Goal: Task Accomplishment & Management: Manage account settings

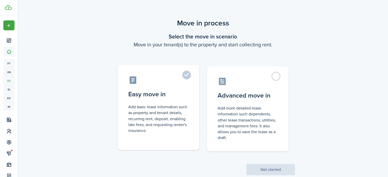
click at [185, 74] on label "Easy move in Add basic lease information such as property and tenant details, r…" at bounding box center [159, 107] width 82 height 85
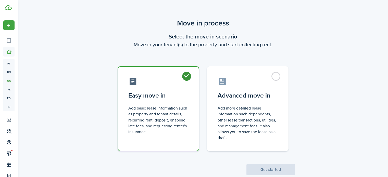
radio input "true"
click at [185, 74] on label "Easy move in Add basic lease information such as property and tenant details, r…" at bounding box center [159, 108] width 82 height 85
click at [271, 171] on button "Get started" at bounding box center [270, 169] width 48 height 11
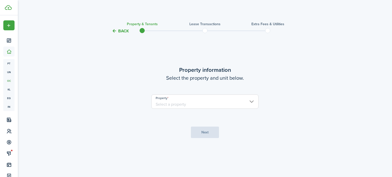
click at [217, 102] on input "Property" at bounding box center [204, 102] width 107 height 14
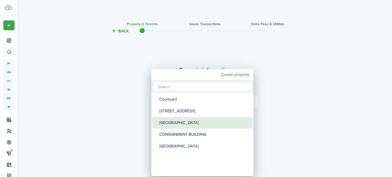
click at [187, 123] on div "[GEOGRAPHIC_DATA]" at bounding box center [204, 123] width 90 height 12
type input "[GEOGRAPHIC_DATA]"
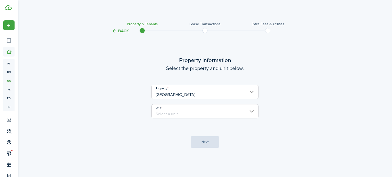
click at [186, 109] on input "Unit" at bounding box center [204, 111] width 107 height 14
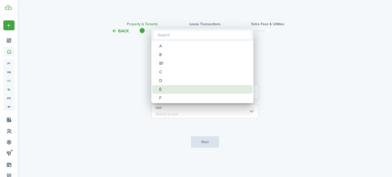
click at [183, 88] on div "E" at bounding box center [204, 89] width 90 height 9
type input "E"
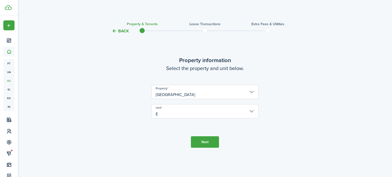
click at [205, 144] on button "Next" at bounding box center [205, 141] width 28 height 11
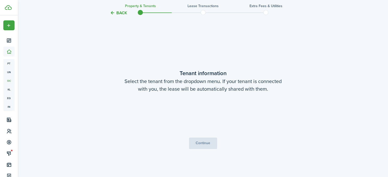
scroll to position [143, 0]
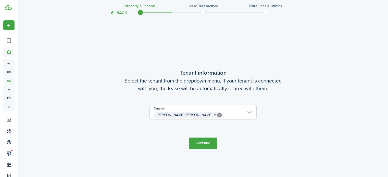
click at [203, 142] on button "Continue" at bounding box center [203, 143] width 28 height 11
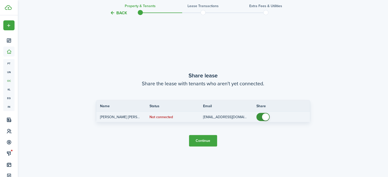
scroll to position [320, 0]
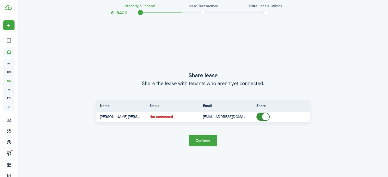
click at [203, 142] on button "Continue" at bounding box center [203, 140] width 28 height 11
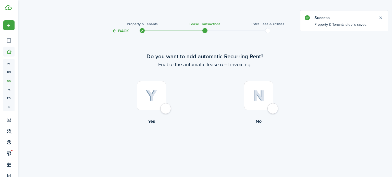
click at [156, 94] on img at bounding box center [151, 95] width 11 height 11
radio input "true"
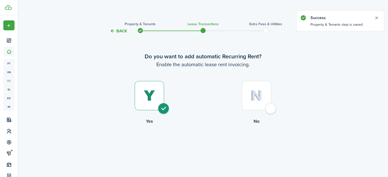
click at [156, 94] on tc-wizard-step "Do you want to add automatic Recurring Rent? Enable the automatic lease rent in…" at bounding box center [203, 102] width 214 height 122
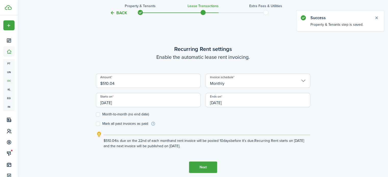
scroll to position [143, 0]
click at [173, 81] on input "$510.04" at bounding box center [148, 80] width 105 height 14
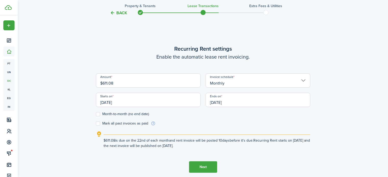
click at [141, 105] on input "[DATE]" at bounding box center [148, 100] width 105 height 14
type input "$611.08"
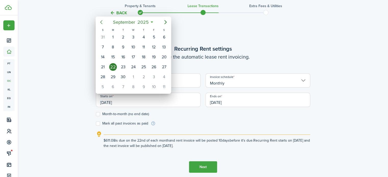
click at [101, 21] on icon "Previous page" at bounding box center [101, 22] width 6 height 6
click at [102, 55] on div "15" at bounding box center [103, 57] width 8 height 8
type input "[DATE]"
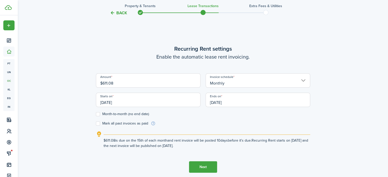
click at [247, 100] on input "[DATE]" at bounding box center [258, 100] width 105 height 14
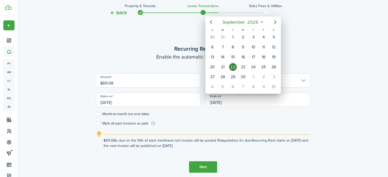
click at [235, 165] on div at bounding box center [194, 88] width 470 height 259
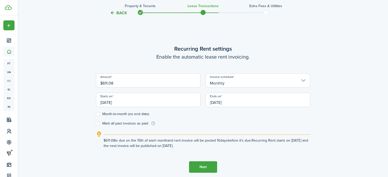
scroll to position [169, 0]
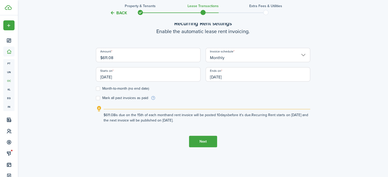
click at [233, 75] on input "[DATE]" at bounding box center [258, 74] width 105 height 14
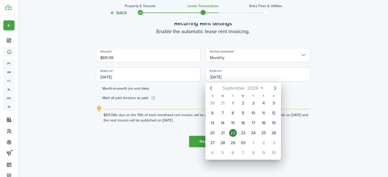
click at [260, 86] on mbsc-button "[DATE]" at bounding box center [240, 88] width 42 height 9
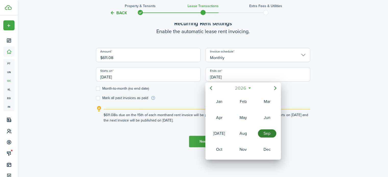
click at [237, 87] on span "2026" at bounding box center [241, 88] width 14 height 9
click at [249, 149] on div "2028" at bounding box center [243, 150] width 18 height 8
click at [271, 118] on div "Jun" at bounding box center [267, 118] width 18 height 8
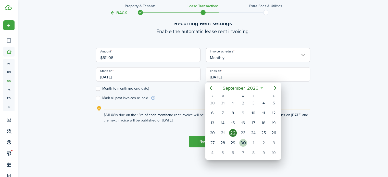
click at [245, 142] on div "30" at bounding box center [243, 143] width 8 height 8
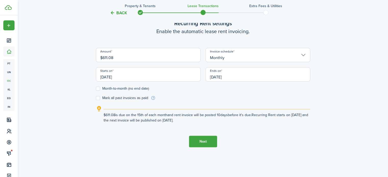
click at [234, 74] on input "[DATE]" at bounding box center [258, 74] width 105 height 14
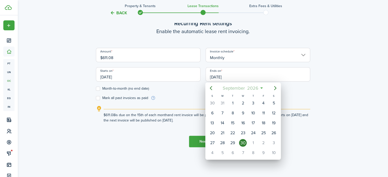
click at [251, 87] on span "2026" at bounding box center [253, 88] width 14 height 9
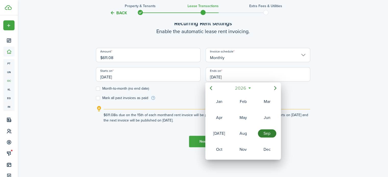
click at [246, 86] on span "2026" at bounding box center [241, 88] width 14 height 9
click at [245, 146] on div "2028" at bounding box center [243, 150] width 18 height 8
click at [245, 158] on div "2006 2007 2008 2009 2010 2011 2012 2013 2014 2015 2016 2017 2018 2019 2020 2021…" at bounding box center [243, 158] width 76 height 0
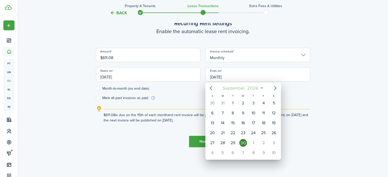
click at [250, 87] on span "2026" at bounding box center [253, 88] width 14 height 9
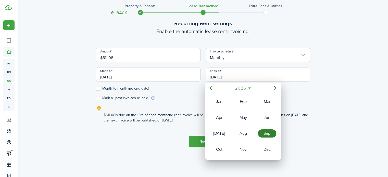
click at [241, 86] on span "2026" at bounding box center [241, 88] width 14 height 9
click at [241, 148] on div "2028" at bounding box center [243, 150] width 18 height 8
click at [241, 148] on div "Nov" at bounding box center [243, 149] width 20 height 15
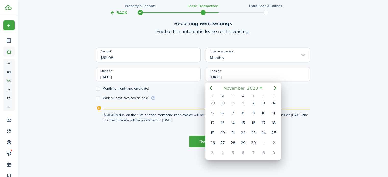
click at [235, 87] on span "November" at bounding box center [233, 88] width 23 height 9
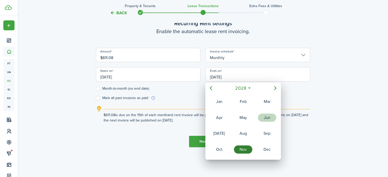
click at [268, 119] on div "Jun" at bounding box center [267, 118] width 18 height 8
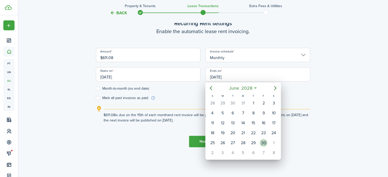
click at [265, 140] on div "30" at bounding box center [264, 143] width 8 height 8
type input "[DATE]"
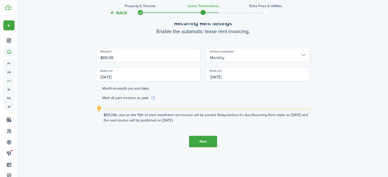
click at [248, 93] on form "Amount $611.08 Invoice schedule Monthly Starts on [DATE] Ends on [DATE] Month-t…" at bounding box center [203, 74] width 214 height 53
click at [98, 89] on label "Month-to-month (no end date)" at bounding box center [122, 89] width 53 height 4
click at [96, 89] on input "Month-to-month (no end date)" at bounding box center [96, 89] width 0 height 0
checkbox input "true"
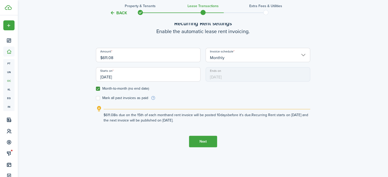
click at [199, 142] on button "Next" at bounding box center [203, 141] width 28 height 11
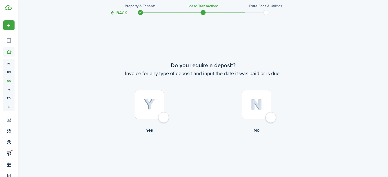
scroll to position [320, 0]
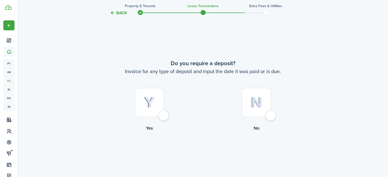
click at [151, 107] on img at bounding box center [149, 102] width 11 height 11
radio input "true"
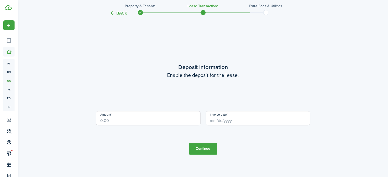
scroll to position [498, 0]
click at [156, 118] on input "Amount" at bounding box center [148, 118] width 105 height 14
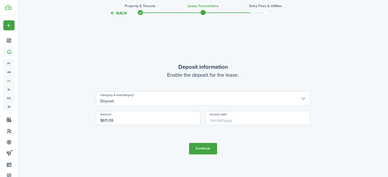
click at [230, 120] on input "Invoice date" at bounding box center [258, 118] width 105 height 14
type input "$611.08"
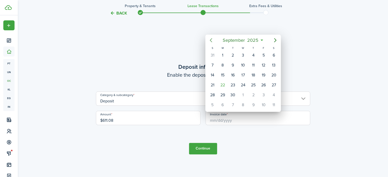
click at [210, 37] on mbsc-button "Previous page" at bounding box center [211, 40] width 10 height 10
click at [210, 38] on icon "Previous page" at bounding box center [211, 40] width 6 height 6
click at [214, 74] on div "15" at bounding box center [212, 75] width 8 height 8
type input "[DATE]"
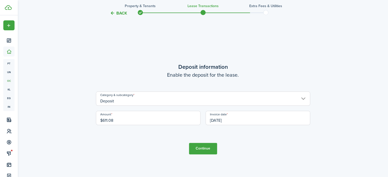
click at [205, 149] on button "Continue" at bounding box center [203, 148] width 28 height 11
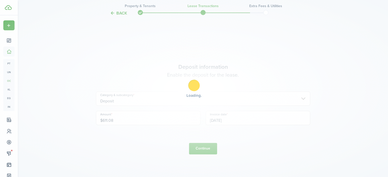
scroll to position [0, 0]
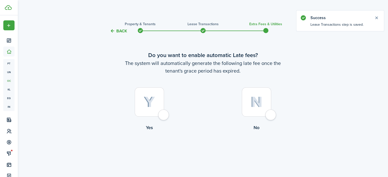
click at [152, 106] on img at bounding box center [149, 102] width 11 height 11
radio input "true"
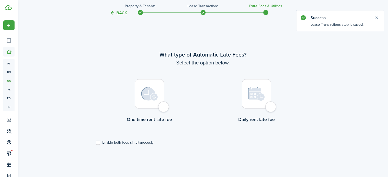
scroll to position [148, 0]
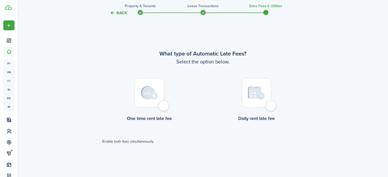
click at [152, 99] on img at bounding box center [149, 93] width 17 height 14
radio input "true"
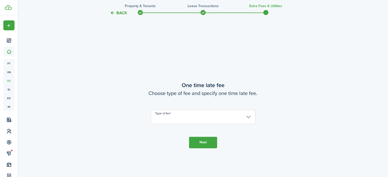
scroll to position [325, 0]
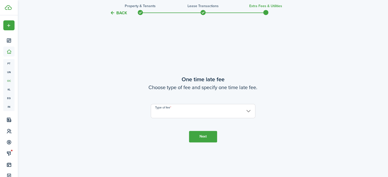
click at [170, 111] on input "Type of fee" at bounding box center [203, 111] width 105 height 14
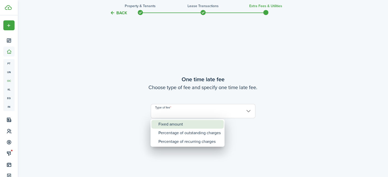
click at [173, 124] on div "Fixed amount" at bounding box center [189, 124] width 62 height 9
type input "Fixed amount"
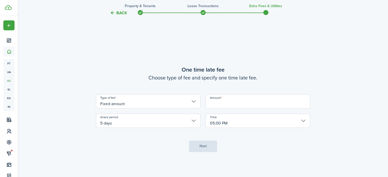
click at [240, 101] on input "Amount" at bounding box center [258, 101] width 105 height 14
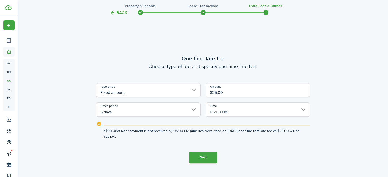
type input "$25.00"
click at [204, 158] on button "Next" at bounding box center [203, 157] width 28 height 11
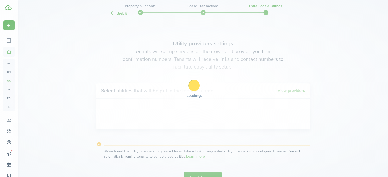
scroll to position [502, 0]
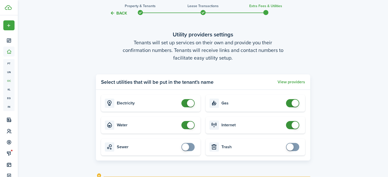
click at [290, 123] on span at bounding box center [292, 125] width 5 height 8
checkbox input "true"
click at [290, 123] on span at bounding box center [292, 125] width 5 height 8
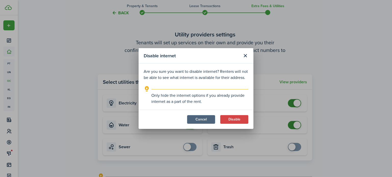
click at [199, 117] on button "Cancel" at bounding box center [201, 119] width 28 height 9
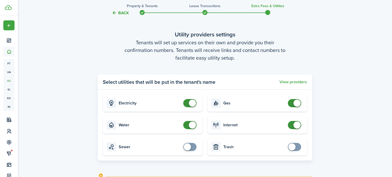
click at [199, 76] on button "Cancel" at bounding box center [201, 71] width 28 height 9
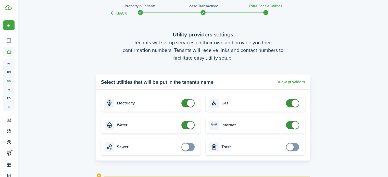
checkbox input "false"
click at [185, 123] on span at bounding box center [187, 125] width 5 height 8
checkbox input "false"
click at [290, 104] on span at bounding box center [292, 103] width 5 height 8
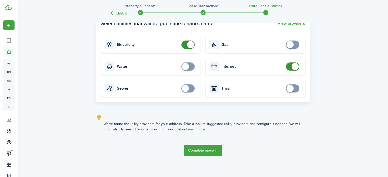
scroll to position [564, 0]
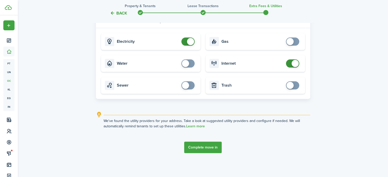
click at [207, 146] on button "Complete move in" at bounding box center [202, 147] width 37 height 11
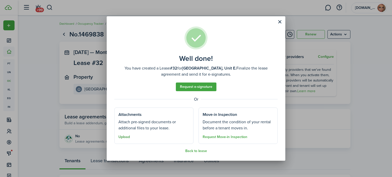
click at [127, 137] on button "Upload" at bounding box center [123, 137] width 11 height 4
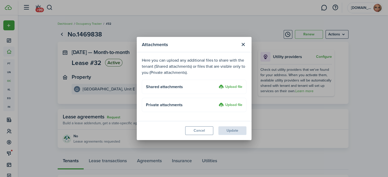
click at [236, 86] on label "Upload file" at bounding box center [231, 87] width 24 height 6
click at [217, 84] on input "Upload file" at bounding box center [217, 84] width 0 height 0
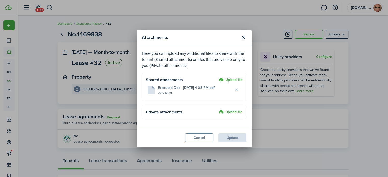
click at [80, 10] on div "Attachments Here you can upload any additional files to share with the tenant (…" at bounding box center [194, 88] width 388 height 177
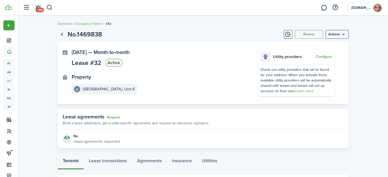
scroll to position [77, 0]
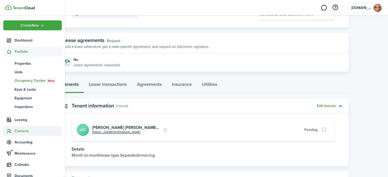
click at [24, 131] on span "Contacts" at bounding box center [38, 131] width 47 height 5
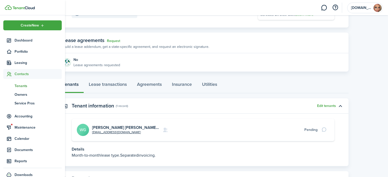
click at [17, 84] on span "Tenants" at bounding box center [38, 85] width 47 height 5
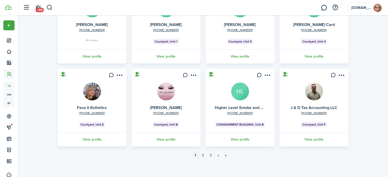
scroll to position [156, 0]
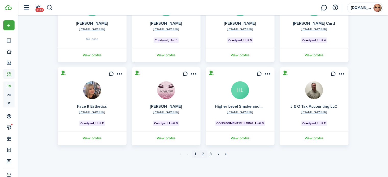
click at [203, 153] on link "2" at bounding box center [203, 154] width 8 height 8
click at [203, 153] on div "Tenants Sort by A-Z 29 Total Import Add tenant Tenant type Property & Units Lea…" at bounding box center [203, 18] width 370 height 295
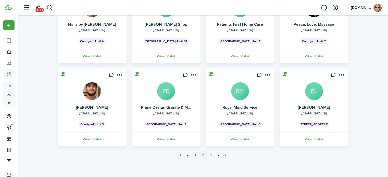
scroll to position [156, 0]
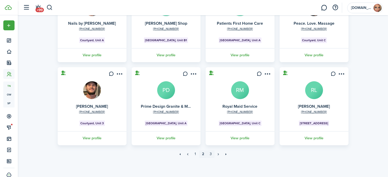
click at [210, 153] on link "3" at bounding box center [211, 154] width 8 height 8
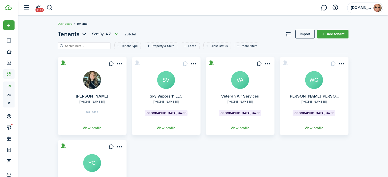
click at [310, 128] on link "View profile" at bounding box center [314, 128] width 70 height 14
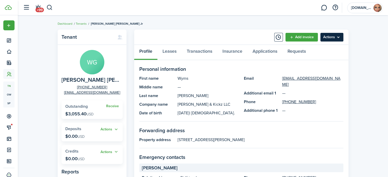
click at [322, 35] on menu-btn "Actions" at bounding box center [331, 37] width 23 height 9
click at [286, 119] on panel-main-section "Personal information First name [PERSON_NAME] Middle name — Last name [PERSON_N…" at bounding box center [241, 93] width 204 height 56
click at [193, 50] on link "Transactions" at bounding box center [200, 52] width 36 height 15
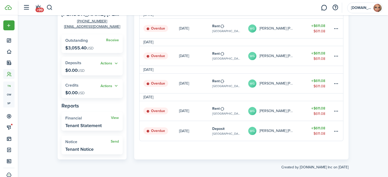
scroll to position [73, 0]
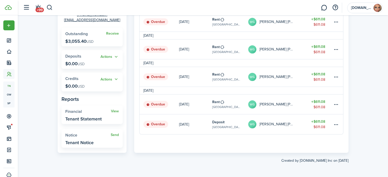
click at [224, 123] on link "Deposit [GEOGRAPHIC_DATA], Unit E" at bounding box center [230, 125] width 36 height 20
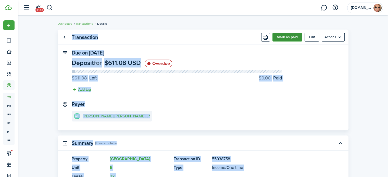
click at [283, 40] on button "Mark as paid" at bounding box center [287, 37] width 30 height 9
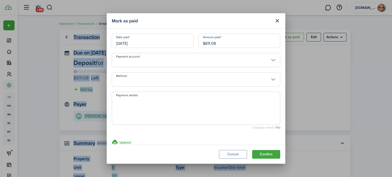
click at [151, 61] on input "Payment account" at bounding box center [196, 60] width 168 height 14
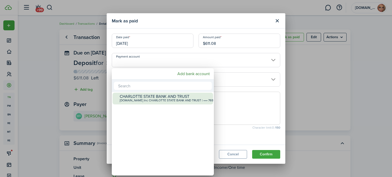
click at [151, 100] on div "[DOMAIN_NAME] Inc CHARLOTTE STATE BANK AND TRUST | •••• 7698" at bounding box center [165, 101] width 90 height 4
type input "•••• •••• •••• 7698"
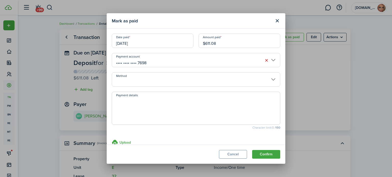
click at [147, 82] on input "Method" at bounding box center [196, 79] width 168 height 14
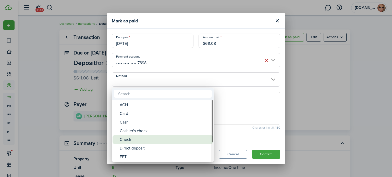
click at [147, 140] on div "Check" at bounding box center [165, 139] width 90 height 9
type input "Check"
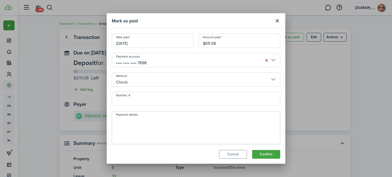
click at [144, 97] on input "Number, #" at bounding box center [196, 99] width 168 height 14
type input "1257"
click at [207, 118] on textarea "Payment details" at bounding box center [196, 129] width 168 height 24
type textarea "P"
click at [209, 120] on textarea "Deposit paid with two checks #1257 for 1222.16 and 1258" at bounding box center [196, 129] width 168 height 24
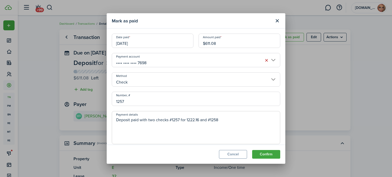
click at [220, 118] on textarea "Deposit paid with two checks #1257 for 1222.16 and #1258" at bounding box center [196, 129] width 168 height 24
click at [184, 125] on textarea "Deposit paid with two checks #1257 for 1222.16 and #1258 for 300.00 for a total…" at bounding box center [196, 129] width 168 height 24
click at [132, 125] on textarea "Deposit paid with two checks #1257 for 1222.16 and #1258 for 300.00 for a total…" at bounding box center [196, 129] width 168 height 24
drag, startPoint x: 225, startPoint y: 126, endPoint x: 181, endPoint y: 129, distance: 44.5
click at [181, 129] on textarea "Deposit paid with two checks #1257 for 1222.16 and #1258 for 300.00 for a total…" at bounding box center [196, 129] width 168 height 24
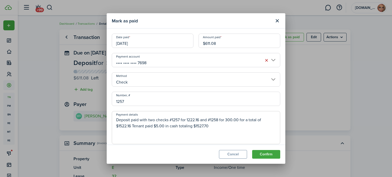
click at [164, 126] on textarea "Deposit paid with two checks #1257 for 1222.16 and #1258 for 300.00 for a total…" at bounding box center [196, 129] width 168 height 24
click at [187, 134] on textarea "Deposit paid with two checks #1257 for 1222.16 and #1258 for 300.00 for a total…" at bounding box center [196, 129] width 168 height 24
click at [214, 129] on textarea "Deposit paid with two checks #1257 for 1222.16 and #1258 for 300.00 for a total…" at bounding box center [196, 129] width 168 height 24
drag, startPoint x: 209, startPoint y: 127, endPoint x: 117, endPoint y: 123, distance: 92.4
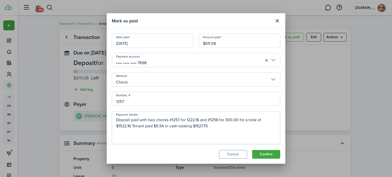
click at [117, 123] on textarea "Deposit paid with two checks #1257 for 1222.16 and #1258 for 300.00 for a total…" at bounding box center [196, 129] width 168 height 24
click at [213, 127] on textarea "Deposit paid with two checks #1257 for 1222.16 and #1258 for 300.00 for a total…" at bounding box center [196, 129] width 168 height 24
click at [257, 127] on textarea "Deposit paid with two checks #1257 for 1222.16 and #1258 for 300.00 for a total…" at bounding box center [196, 129] width 168 height 24
click at [270, 125] on textarea "Deposit paid with two checks #1257 for 1222.16 and #1258 for 300.00 for a total…" at bounding box center [196, 129] width 168 height 24
click at [175, 132] on textarea "Deposit paid with two checks #1257 for 1222.16 and #1258 for 300.00 for a total…" at bounding box center [196, 129] width 168 height 24
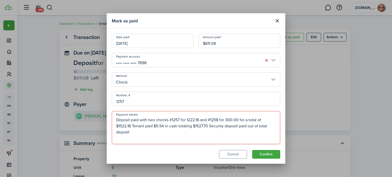
drag, startPoint x: 131, startPoint y: 132, endPoint x: 116, endPoint y: 122, distance: 18.4
click at [116, 122] on textarea "Deposit paid with two checks #1257 for 1222.16 and #1258 for 300.00 for a total…" at bounding box center [196, 129] width 168 height 24
click at [270, 155] on button "Confirm" at bounding box center [266, 154] width 28 height 9
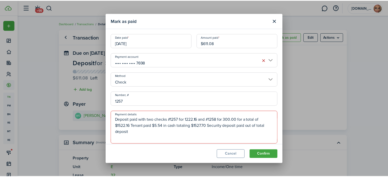
scroll to position [26, 0]
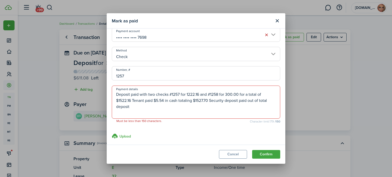
click at [214, 108] on textarea "Deposit paid with two checks #1257 for 1222.16 and #1258 for 300.00 for a total…" at bounding box center [196, 104] width 168 height 24
drag, startPoint x: 210, startPoint y: 100, endPoint x: 271, endPoint y: 105, distance: 60.6
click at [271, 105] on textarea "Deposit paid with two checks #1257 for 1222.16 and #1258 for 300.00 for a total…" at bounding box center [196, 104] width 168 height 24
click at [119, 95] on textarea "Deposit paid with two checks #1257 for 1222.16 and #1258 for 300.00 for a total…" at bounding box center [196, 104] width 168 height 24
click at [117, 94] on textarea "security deposit paid with two checks #1257 for 1222.16 and #1258 for 300.00 fo…" at bounding box center [196, 104] width 168 height 24
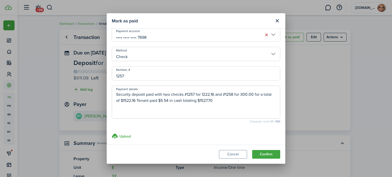
drag, startPoint x: 227, startPoint y: 102, endPoint x: 116, endPoint y: 96, distance: 111.9
click at [116, 96] on textarea "Security deposit paid with two checks #1257 for 1222.16 and #1258 for 300.00 fo…" at bounding box center [196, 104] width 168 height 24
type textarea "Security deposit paid with two checks #1257 for 1222.16 and #1258 for 300.00 fo…"
click at [263, 153] on button "Confirm" at bounding box center [266, 154] width 28 height 9
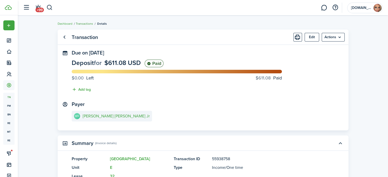
click at [87, 23] on link "Transactions" at bounding box center [84, 23] width 17 height 5
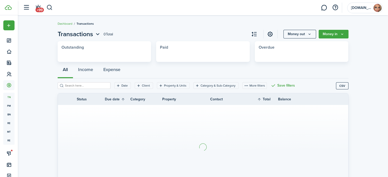
click at [87, 23] on span "Transactions" at bounding box center [85, 23] width 17 height 5
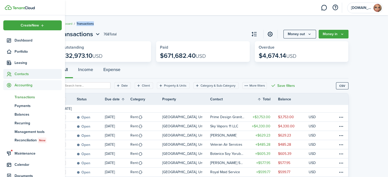
click at [23, 73] on span "Contacts" at bounding box center [38, 73] width 47 height 5
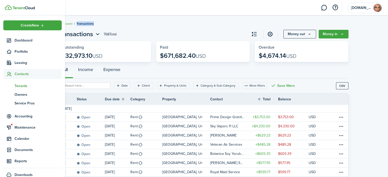
click at [29, 85] on span "Tenants" at bounding box center [38, 85] width 47 height 5
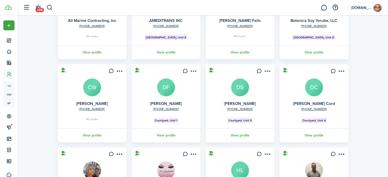
scroll to position [156, 0]
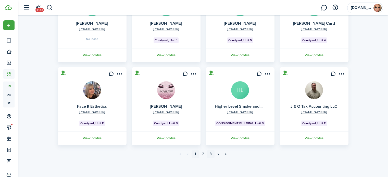
click at [211, 154] on link "3" at bounding box center [211, 154] width 8 height 8
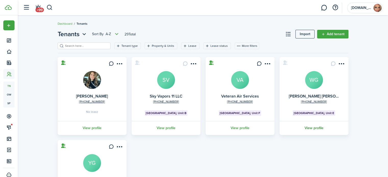
click at [317, 128] on link "View profile" at bounding box center [314, 128] width 70 height 14
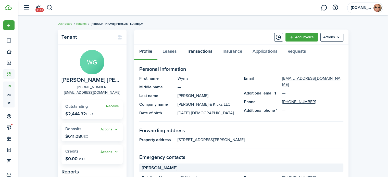
click at [204, 50] on link "Transactions" at bounding box center [200, 52] width 36 height 15
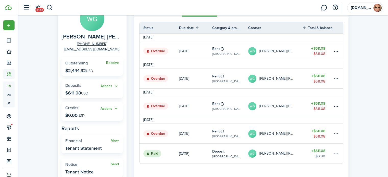
scroll to position [51, 0]
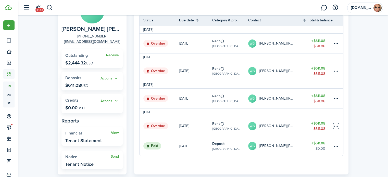
click at [337, 128] on table-menu-btn-icon at bounding box center [336, 126] width 6 height 6
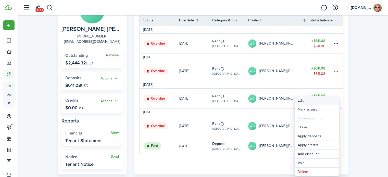
click at [302, 100] on button "Edit" at bounding box center [317, 100] width 45 height 9
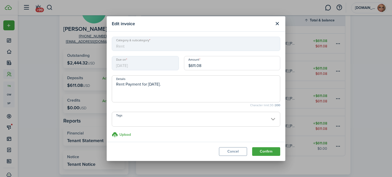
click at [216, 63] on input "$611.08" at bounding box center [232, 63] width 96 height 14
drag, startPoint x: 202, startPoint y: 65, endPoint x: 182, endPoint y: 76, distance: 23.1
click at [182, 76] on modal-body "Category & subcategory Rent Due on [DATE] Amount $611.08 Details Rent Payment f…" at bounding box center [196, 87] width 179 height 110
type input "$305.54"
click at [264, 149] on button "Confirm" at bounding box center [266, 151] width 28 height 9
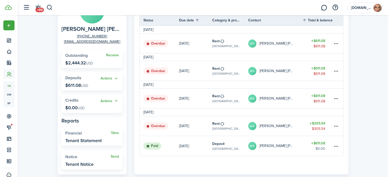
click at [283, 127] on table-profile-info-text "[PERSON_NAME] [PERSON_NAME] Jr" at bounding box center [276, 126] width 35 height 4
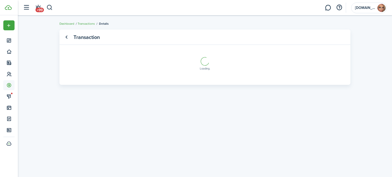
click at [283, 127] on transaction-view-wrapper "Transaction Loading" at bounding box center [205, 96] width 296 height 139
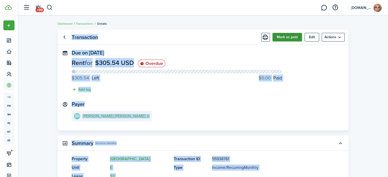
click at [290, 38] on button "Mark as paid" at bounding box center [287, 37] width 30 height 9
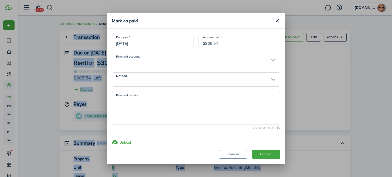
click at [210, 59] on input "Payment account" at bounding box center [196, 60] width 168 height 14
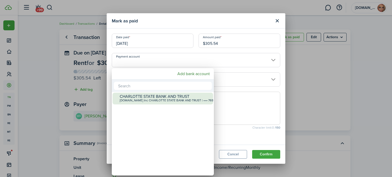
click at [188, 100] on div "[DOMAIN_NAME] Inc CHARLOTTE STATE BANK AND TRUST | •••• 7698" at bounding box center [165, 101] width 90 height 4
type input "•••• •••• •••• 7698"
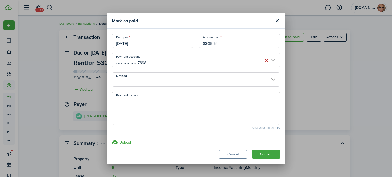
click at [184, 80] on input "Method" at bounding box center [196, 79] width 168 height 14
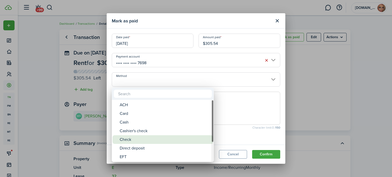
click at [167, 136] on div "Check" at bounding box center [165, 139] width 90 height 9
type input "Check"
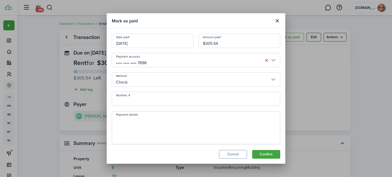
click at [175, 101] on input "Number, #" at bounding box center [196, 99] width 168 height 14
type input "1257"
click at [136, 121] on textarea "Payment details" at bounding box center [196, 129] width 168 height 24
paste textarea "Security deposit paid with two checks #1257 for 1222.16 and #1258 for 300.00 fo…"
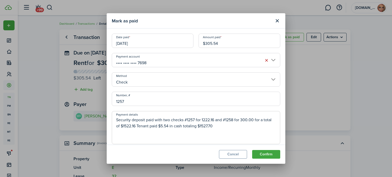
click at [146, 120] on textarea "Security deposit paid with two checks #1257 for 1222.16 and #1258 for 300.00 fo…" at bounding box center [196, 129] width 168 height 24
drag, startPoint x: 146, startPoint y: 120, endPoint x: 137, endPoint y: 121, distance: 8.7
click at [141, 121] on textarea "Security deposit paid with two checks #1257 for 1222.16 and #1258 for 300.00 fo…" at bounding box center [196, 129] width 168 height 24
drag, startPoint x: 137, startPoint y: 121, endPoint x: 118, endPoint y: 121, distance: 19.1
click at [125, 121] on textarea "Security deposit paid with two checks #1257 for 1222.16 and #1258 for 300.00 fo…" at bounding box center [196, 129] width 168 height 24
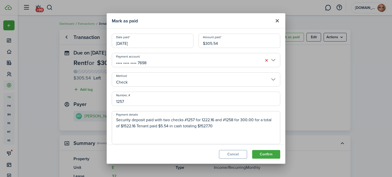
drag, startPoint x: 118, startPoint y: 121, endPoint x: 122, endPoint y: 121, distance: 4.1
click at [114, 122] on textarea "Security deposit paid with two checks #1257 for 1222.16 and #1258 for 300.00 fo…" at bounding box center [196, 129] width 168 height 24
click at [146, 119] on textarea "Security deposit paid with two checks #1257 for 1222.16 and #1258 for 300.00 fo…" at bounding box center [196, 129] width 168 height 24
click at [133, 121] on textarea "Pro rated rent paid with two checks #1257 for 1222.16 and #1258 for 300.00 for …" at bounding box center [196, 129] width 168 height 24
type textarea "Pro rated June rent paid with two checks #1257 for 1222.16 and #1258 for 300.00…"
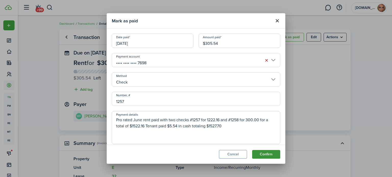
click at [270, 155] on button "Confirm" at bounding box center [266, 154] width 28 height 9
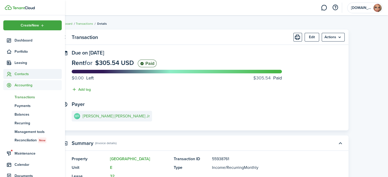
click at [23, 74] on span "Contacts" at bounding box center [38, 73] width 47 height 5
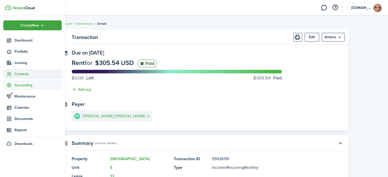
click at [23, 74] on span "Contacts" at bounding box center [38, 73] width 47 height 5
click at [23, 73] on span "Contacts" at bounding box center [38, 73] width 47 height 5
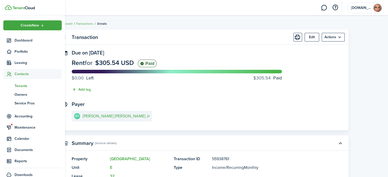
click at [27, 87] on span "Tenants" at bounding box center [38, 85] width 47 height 5
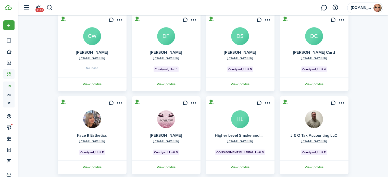
scroll to position [156, 0]
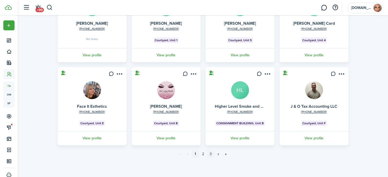
click at [211, 155] on link "3" at bounding box center [211, 154] width 8 height 8
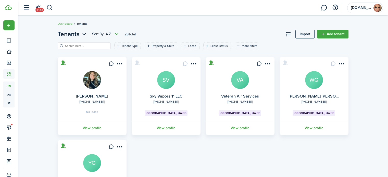
click at [307, 129] on link "View profile" at bounding box center [314, 128] width 70 height 14
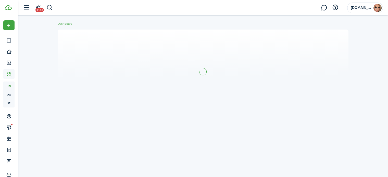
click at [307, 129] on div at bounding box center [203, 96] width 370 height 139
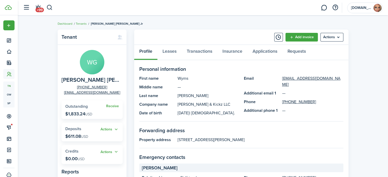
click at [198, 51] on link "Transactions" at bounding box center [200, 52] width 36 height 15
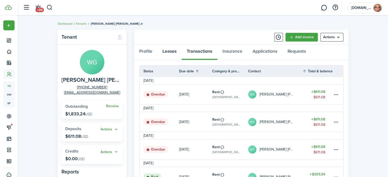
click at [172, 51] on link "Leases" at bounding box center [169, 52] width 24 height 15
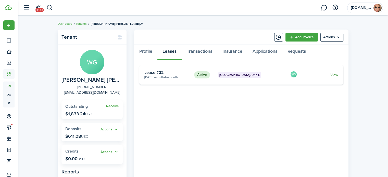
click at [335, 75] on link "View" at bounding box center [334, 74] width 8 height 5
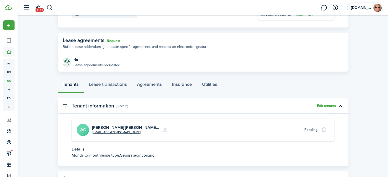
scroll to position [100, 0]
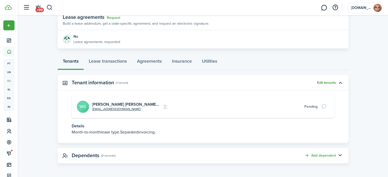
click at [329, 83] on button "Edit tenants" at bounding box center [326, 83] width 19 height 4
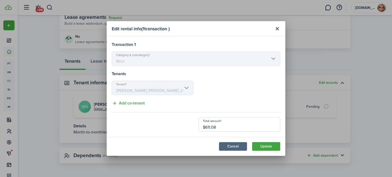
click at [238, 147] on button "Cancel" at bounding box center [233, 146] width 28 height 9
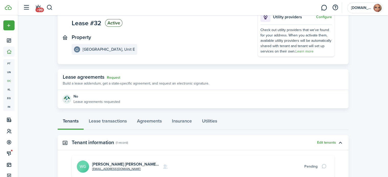
scroll to position [51, 0]
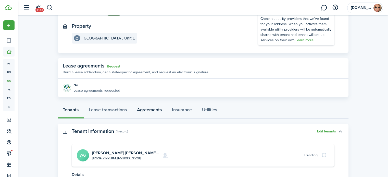
click at [154, 108] on link "Agreements" at bounding box center [149, 111] width 35 height 15
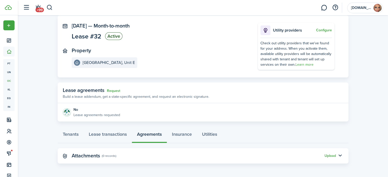
scroll to position [27, 0]
click at [120, 135] on link "Lease transactions" at bounding box center [108, 135] width 48 height 15
click at [120, 122] on panel-main-body "No Lease agreements requested" at bounding box center [203, 112] width 291 height 18
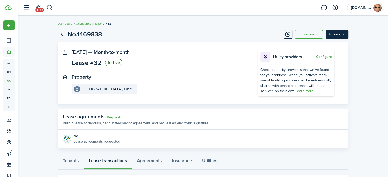
click at [336, 36] on menu-btn "Actions" at bounding box center [336, 34] width 23 height 9
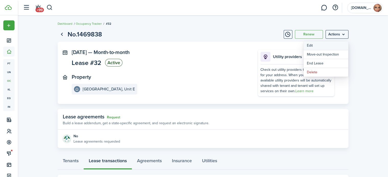
click at [325, 47] on button "Edit" at bounding box center [326, 45] width 45 height 9
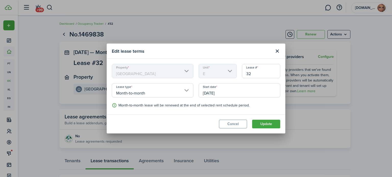
click at [225, 89] on input "[DATE]" at bounding box center [239, 90] width 82 height 14
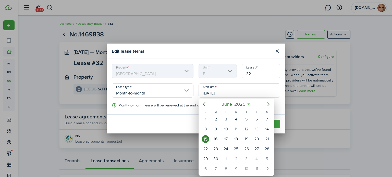
click at [268, 103] on icon "Next page" at bounding box center [268, 104] width 2 height 4
click at [225, 119] on div "1" at bounding box center [226, 120] width 8 height 8
type input "[DATE]"
click at [225, 119] on div "[DATE]" at bounding box center [226, 120] width 10 height 10
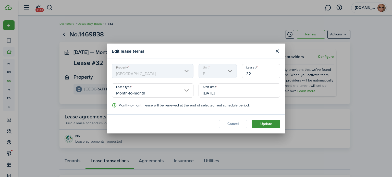
click at [269, 125] on button "Update" at bounding box center [266, 124] width 28 height 9
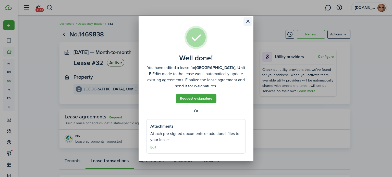
click at [247, 20] on button "Close modal" at bounding box center [247, 21] width 9 height 9
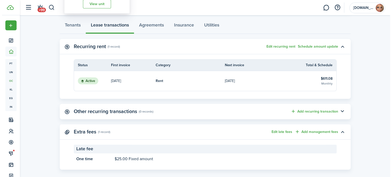
scroll to position [142, 0]
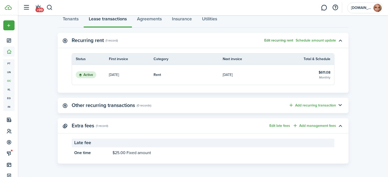
click at [280, 40] on button "Edit recurring rent" at bounding box center [278, 41] width 29 height 4
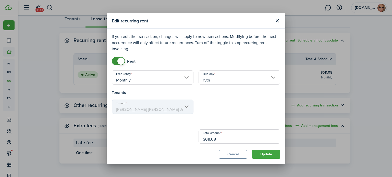
click at [230, 141] on input "$611.08" at bounding box center [239, 137] width 82 height 14
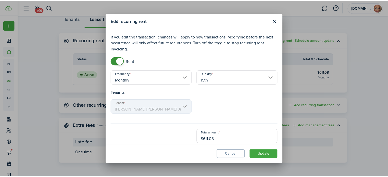
scroll to position [4, 0]
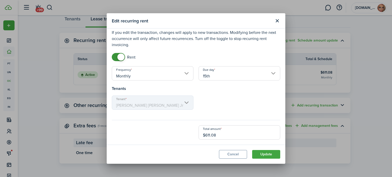
drag, startPoint x: 227, startPoint y: 139, endPoint x: 191, endPoint y: 139, distance: 35.7
click at [192, 143] on modal-body "If you edit the transaction, changes will apply to new transactions. Modifying …" at bounding box center [196, 87] width 179 height 116
click at [210, 75] on input "15th" at bounding box center [239, 73] width 82 height 14
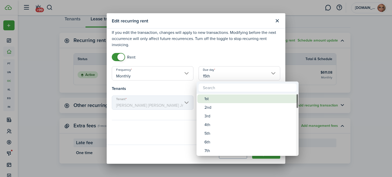
click at [207, 98] on div "1st" at bounding box center [249, 99] width 90 height 9
type input "1st"
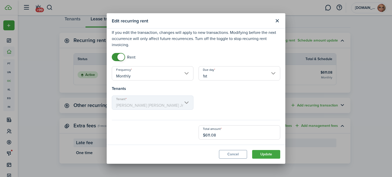
click at [207, 98] on div "1st" at bounding box center [249, 99] width 90 height 9
click at [231, 133] on input "$611.08" at bounding box center [239, 132] width 82 height 14
type input "$593.28"
click at [263, 154] on button "Update" at bounding box center [266, 154] width 28 height 9
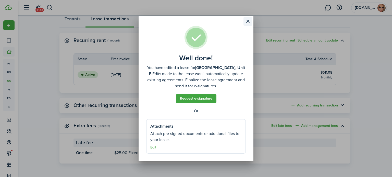
click at [248, 21] on button "Close modal" at bounding box center [247, 21] width 9 height 9
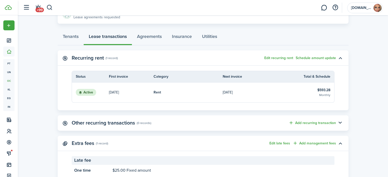
scroll to position [117, 0]
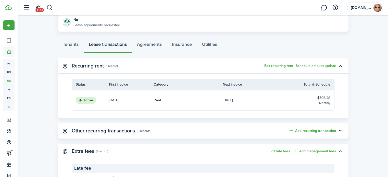
click at [112, 44] on div "Tenants Lease transactions Agreements Insurance Utilities" at bounding box center [203, 45] width 291 height 15
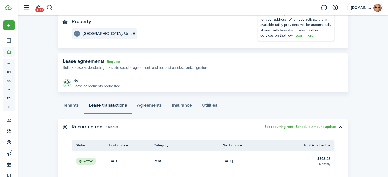
scroll to position [0, 0]
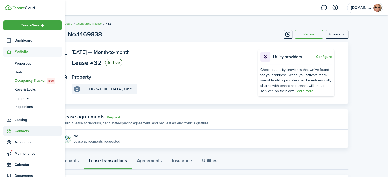
click at [20, 132] on span "Contacts" at bounding box center [38, 131] width 47 height 5
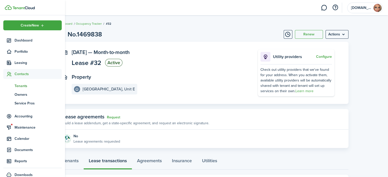
click at [25, 85] on span "Tenants" at bounding box center [38, 85] width 47 height 5
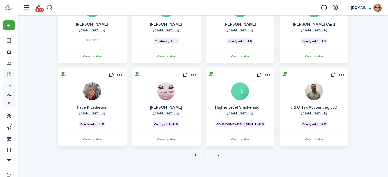
scroll to position [156, 0]
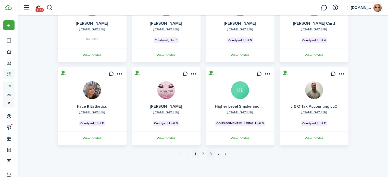
click at [211, 153] on link "3" at bounding box center [211, 154] width 8 height 8
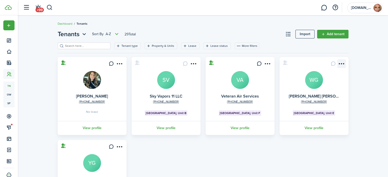
click at [343, 62] on menu-btn-icon "Open menu" at bounding box center [341, 63] width 9 height 9
click at [367, 66] on div "Tenants Sort by A-Z 29 Total Import Add tenant Tenant type Property & Units Lea…" at bounding box center [203, 133] width 370 height 212
click at [318, 129] on link "View profile" at bounding box center [314, 128] width 70 height 14
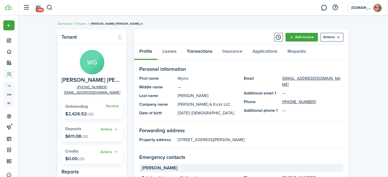
click at [200, 51] on link "Transactions" at bounding box center [200, 52] width 36 height 15
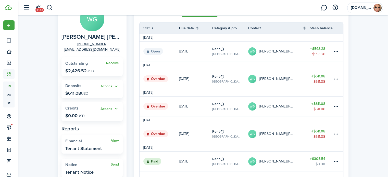
scroll to position [51, 0]
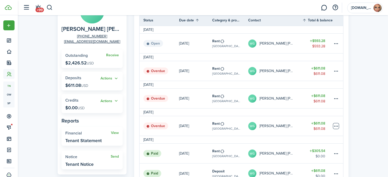
click at [335, 125] on table-menu-btn-icon at bounding box center [336, 126] width 6 height 6
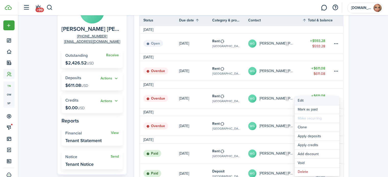
click at [305, 100] on button "Edit" at bounding box center [317, 100] width 45 height 9
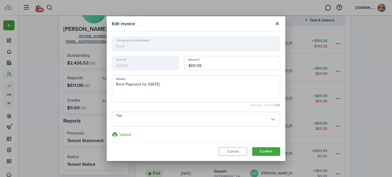
click at [161, 65] on span "[DATE]" at bounding box center [145, 63] width 67 height 14
click at [231, 152] on button "Cancel" at bounding box center [233, 151] width 28 height 9
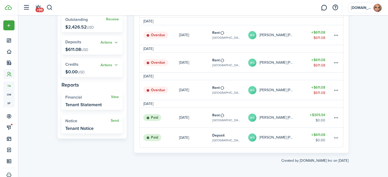
scroll to position [61, 0]
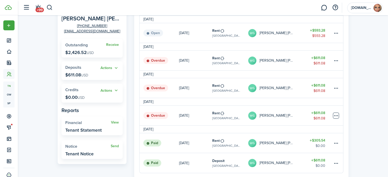
click at [335, 117] on table-menu-btn-icon "Open menu" at bounding box center [336, 116] width 6 height 6
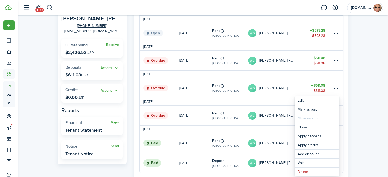
click at [335, 117] on span "Make recurring" at bounding box center [317, 118] width 45 height 9
click at [309, 110] on link "Mark as paid" at bounding box center [317, 109] width 45 height 9
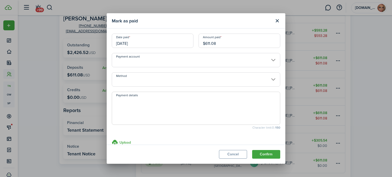
click at [172, 43] on input "[DATE]" at bounding box center [153, 41] width 82 height 14
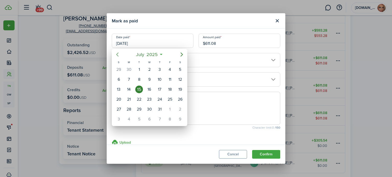
click at [117, 55] on icon "Previous page" at bounding box center [117, 55] width 6 height 6
click at [118, 54] on icon "Previous page" at bounding box center [117, 55] width 6 height 6
click at [118, 87] on div "15" at bounding box center [119, 90] width 8 height 8
type input "[DATE]"
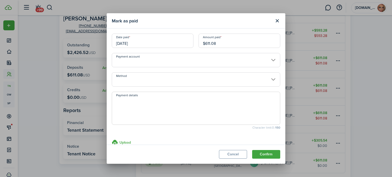
click at [177, 60] on input "Payment account" at bounding box center [196, 60] width 168 height 14
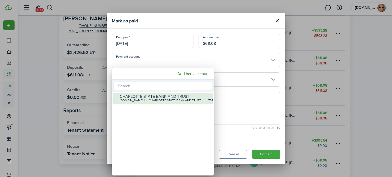
click at [167, 99] on div "[DOMAIN_NAME] Inc CHARLOTTE STATE BANK AND TRUST | •••• 7698" at bounding box center [165, 101] width 90 height 4
type input "•••• •••• •••• 7698"
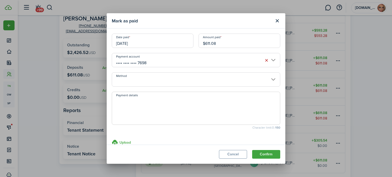
click at [163, 78] on input "Method" at bounding box center [196, 79] width 168 height 14
click at [161, 81] on input "Method" at bounding box center [196, 79] width 168 height 14
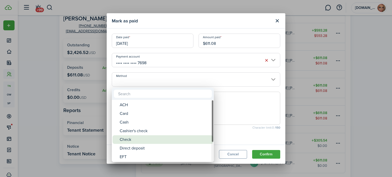
click at [156, 142] on div "Check" at bounding box center [165, 139] width 90 height 9
type input "Check"
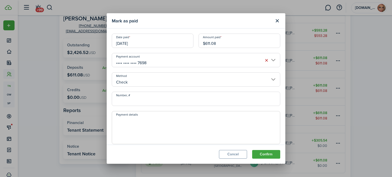
drag, startPoint x: 160, startPoint y: 99, endPoint x: 265, endPoint y: 92, distance: 104.8
click at [160, 99] on input "Number, #" at bounding box center [196, 99] width 168 height 14
type input "1257"
click at [221, 123] on textarea "Payment details" at bounding box center [196, 129] width 168 height 24
paste textarea "Security deposit paid with two checks #1257 for 1222.16 and #1258 for 300.00 fo…"
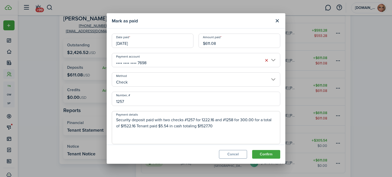
drag, startPoint x: 146, startPoint y: 119, endPoint x: 107, endPoint y: 120, distance: 38.8
click at [107, 120] on modal-body "Date paid [DATE] Amount paid $611.08 Payment account •••• •••• •••• 7698 Method…" at bounding box center [196, 87] width 179 height 116
type textarea "July rent paid with two checks #1257 for 1222.16 and #1258 for 300.00 for a tot…"
click at [274, 156] on button "Confirm" at bounding box center [266, 154] width 28 height 9
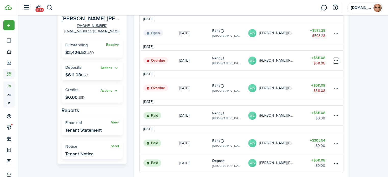
click at [334, 60] on table-menu-btn-icon at bounding box center [336, 61] width 6 height 6
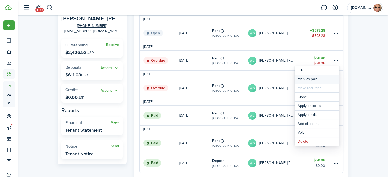
click at [307, 79] on link "Mark as paid" at bounding box center [317, 79] width 45 height 9
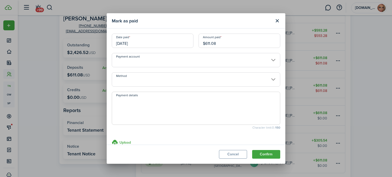
click at [183, 63] on input "Payment account" at bounding box center [196, 60] width 168 height 14
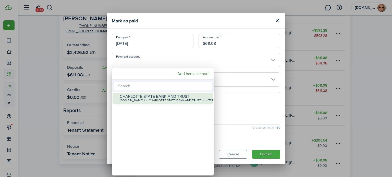
click at [185, 100] on div "[DOMAIN_NAME] Inc CHARLOTTE STATE BANK AND TRUST | •••• 7698" at bounding box center [165, 101] width 90 height 4
type input "•••• •••• •••• 7698"
click at [185, 100] on div "CHARLOTTE STATE BANK AND TRUST [DOMAIN_NAME] Inc CHARLOTTE STATE BANK AND TRUST…" at bounding box center [165, 98] width 90 height 11
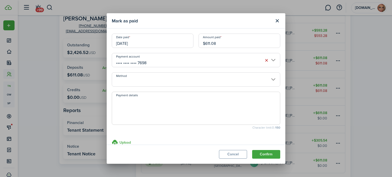
click at [144, 42] on input "[DATE]" at bounding box center [153, 41] width 82 height 14
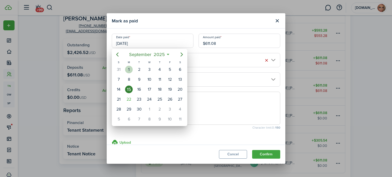
click at [128, 67] on div "1" at bounding box center [129, 70] width 8 height 8
type input "[DATE]"
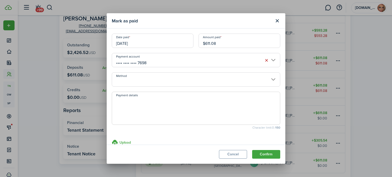
click at [169, 80] on input "Method" at bounding box center [196, 79] width 168 height 14
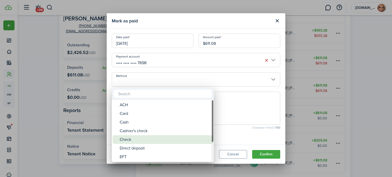
click at [155, 139] on div "Check" at bounding box center [165, 139] width 90 height 9
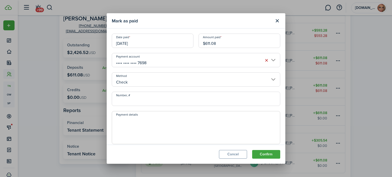
click at [158, 80] on input "Check" at bounding box center [196, 79] width 168 height 14
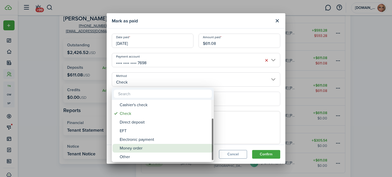
click at [153, 147] on div "Money order" at bounding box center [165, 148] width 90 height 9
type input "Money order"
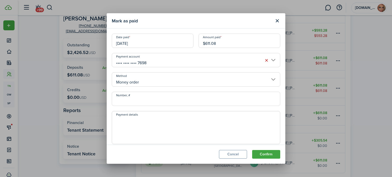
click at [152, 100] on input "Number, #" at bounding box center [196, 99] width 168 height 14
type input "22-103820401"
click at [140, 120] on textarea "Payment details" at bounding box center [196, 129] width 168 height 24
click at [136, 121] on textarea "September rent paid" at bounding box center [196, 129] width 168 height 24
type textarea "[DATE] rent paid"
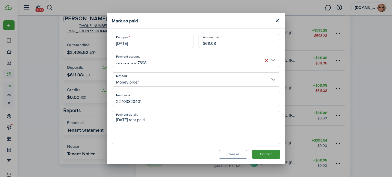
click at [267, 154] on button "Confirm" at bounding box center [266, 154] width 28 height 9
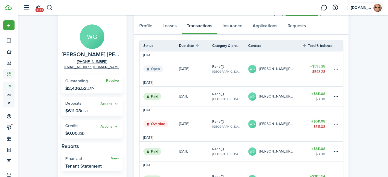
scroll to position [64, 0]
